Goal: Information Seeking & Learning: Find specific fact

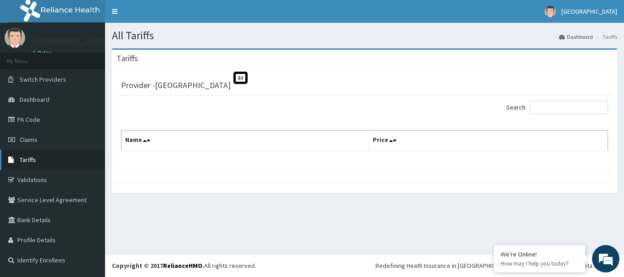
click at [31, 162] on span "Tariffs" at bounding box center [28, 160] width 16 height 8
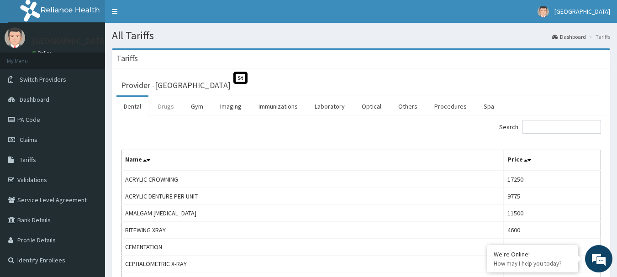
click at [165, 106] on link "Drugs" at bounding box center [166, 106] width 31 height 19
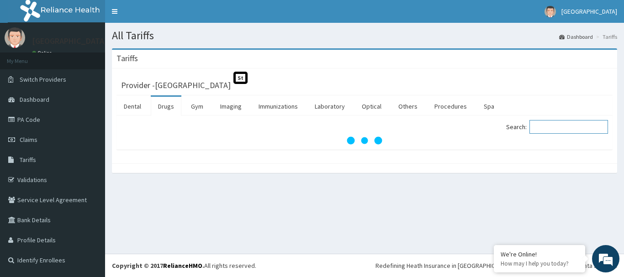
click at [567, 125] on input "Search:" at bounding box center [568, 127] width 79 height 14
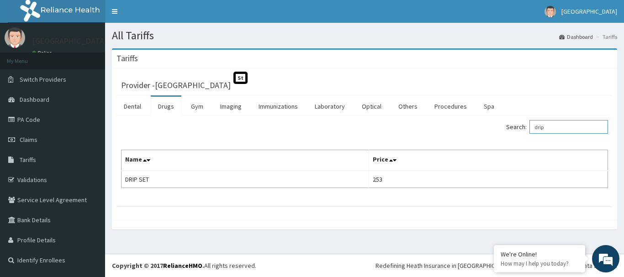
type input "drip"
click at [450, 105] on link "Procedures" at bounding box center [450, 106] width 47 height 19
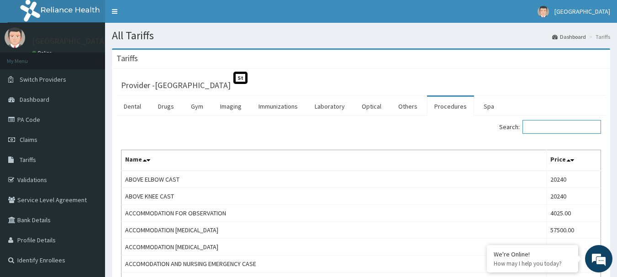
click at [558, 127] on input "Search:" at bounding box center [561, 127] width 79 height 14
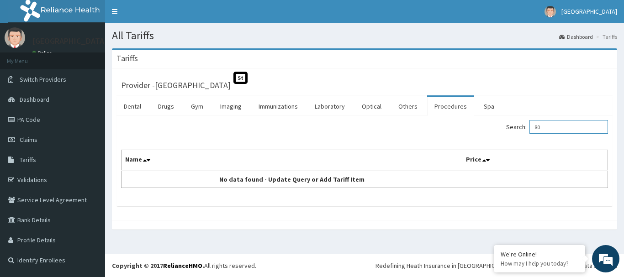
type input "8"
type input "5"
type input "nursing care"
drag, startPoint x: 580, startPoint y: 125, endPoint x: 439, endPoint y: 126, distance: 141.1
click at [444, 126] on div "Search: nursing care" at bounding box center [489, 128] width 237 height 16
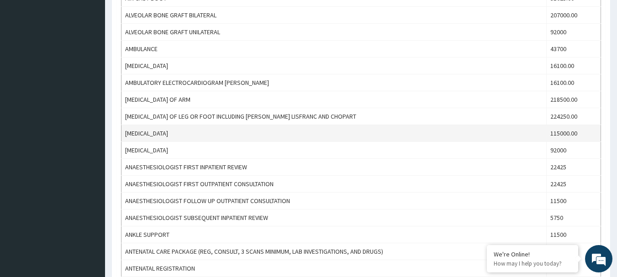
scroll to position [411, 0]
